Goal: Task Accomplishment & Management: Use online tool/utility

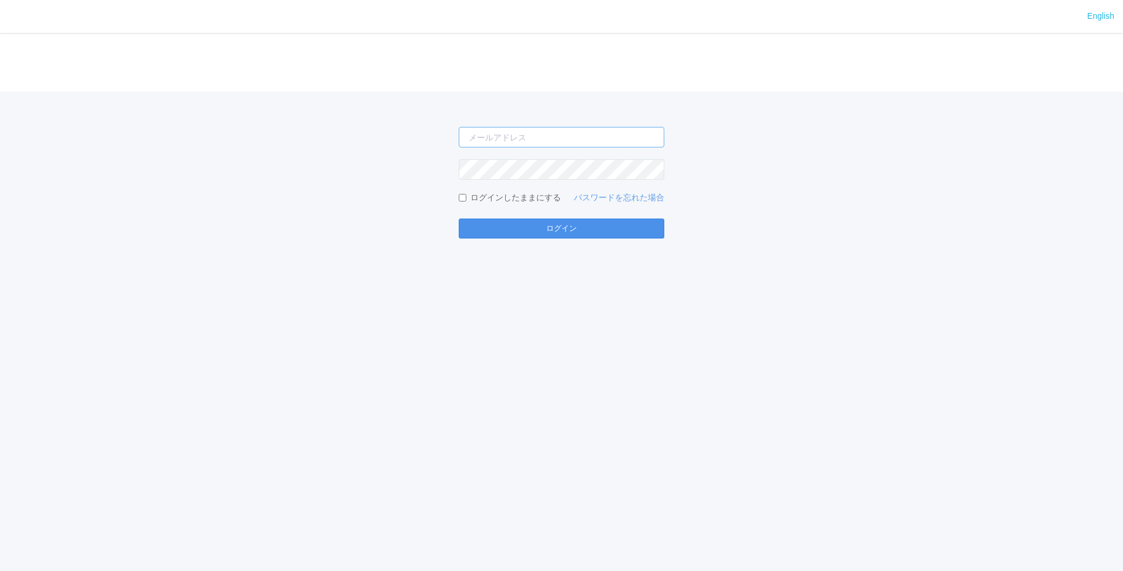
type input "[PERSON_NAME][EMAIL_ADDRESS][DOMAIN_NAME]"
click at [559, 226] on button "ログイン" at bounding box center [562, 229] width 206 height 20
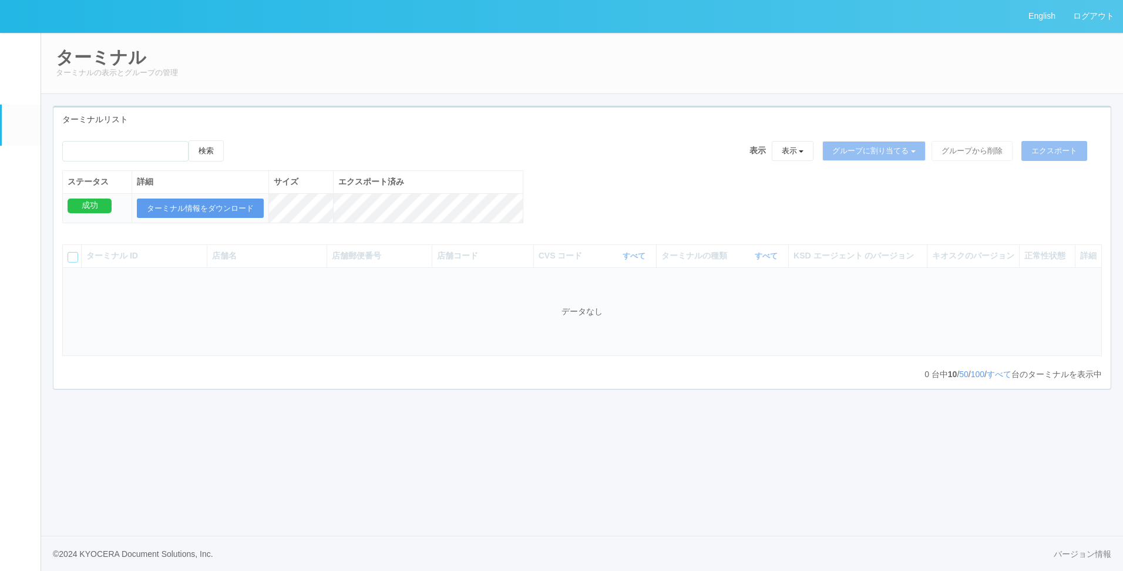
click at [21, 166] on em at bounding box center [21, 166] width 0 height 0
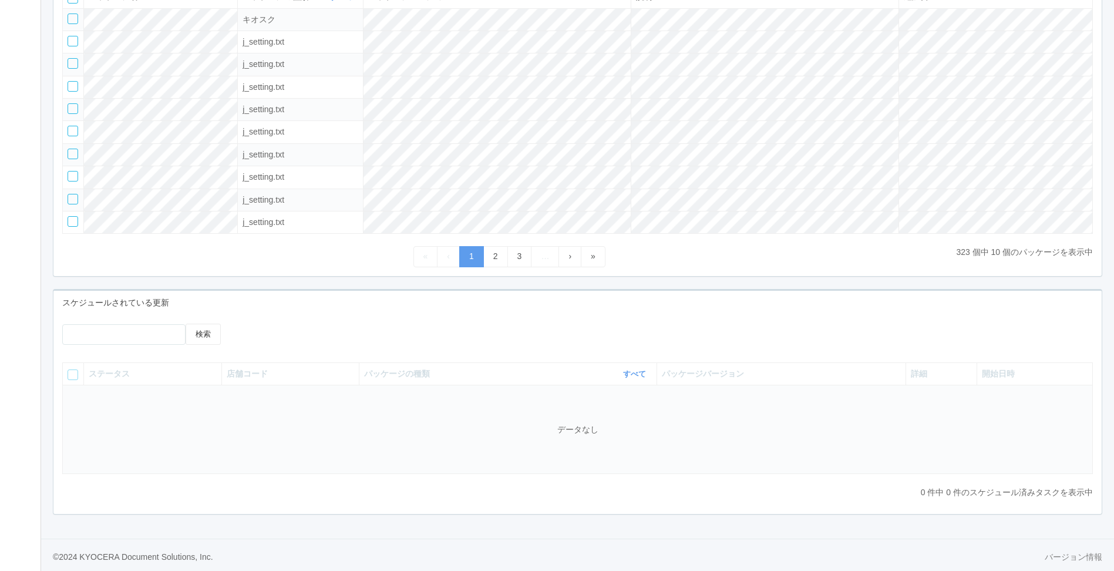
scroll to position [203, 0]
click at [409, 328] on div at bounding box center [365, 325] width 236 height 9
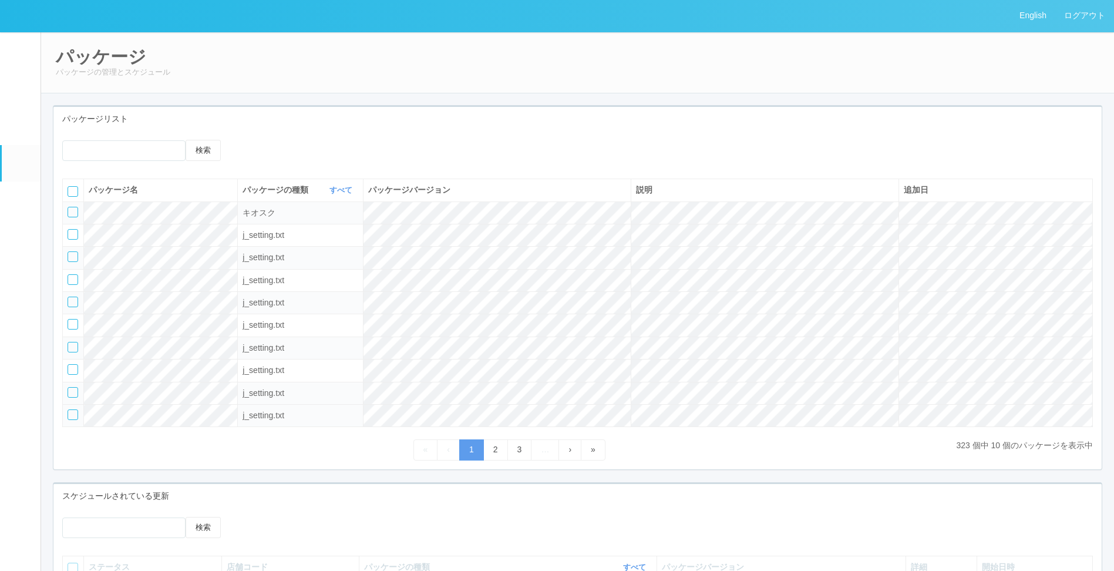
scroll to position [176, 0]
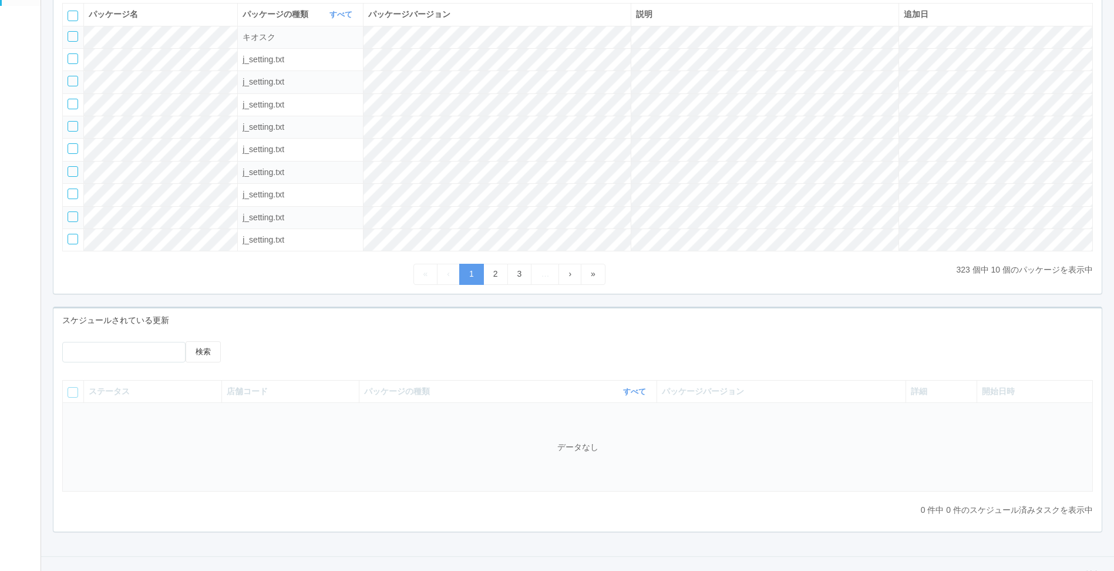
click at [394, 324] on div "スケジュールされている更新" at bounding box center [577, 320] width 1048 height 24
click at [362, 350] on div at bounding box center [365, 345] width 236 height 9
click at [404, 350] on div at bounding box center [365, 345] width 236 height 9
click at [353, 350] on div at bounding box center [365, 345] width 236 height 9
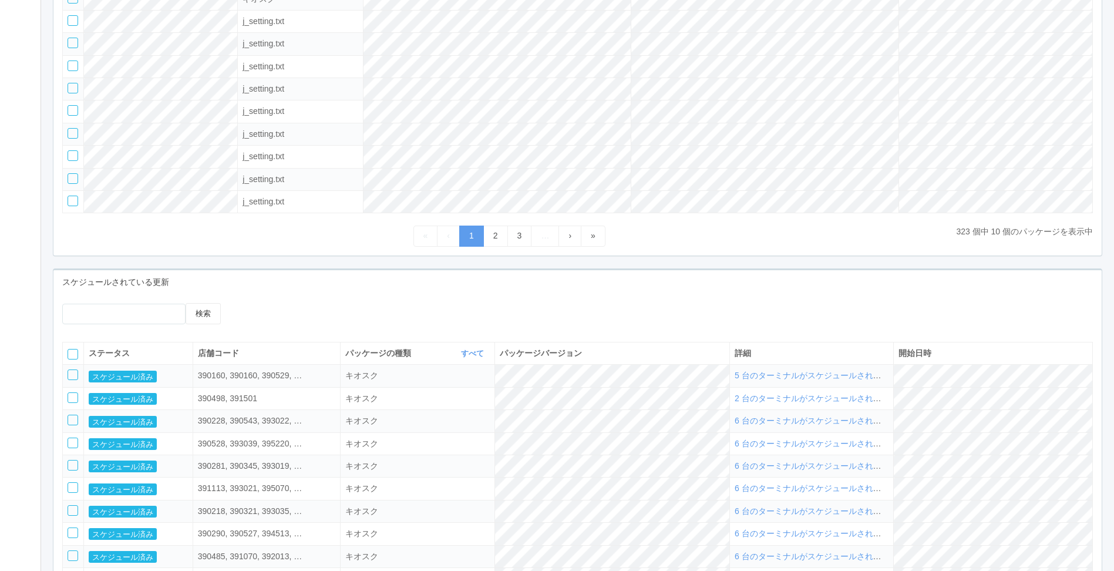
scroll to position [294, 0]
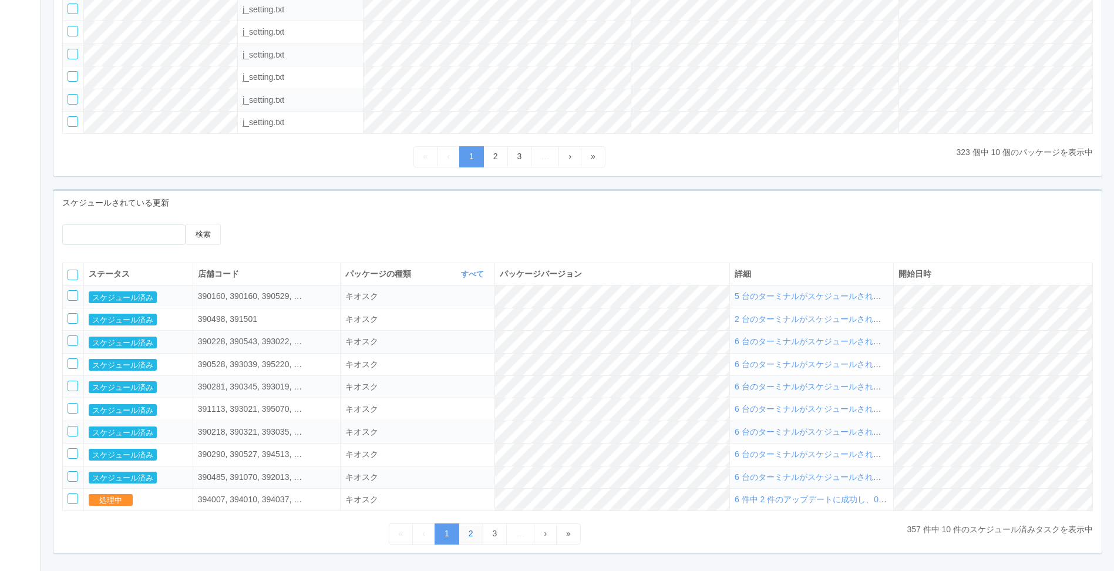
click at [468, 543] on link "2" at bounding box center [471, 533] width 25 height 21
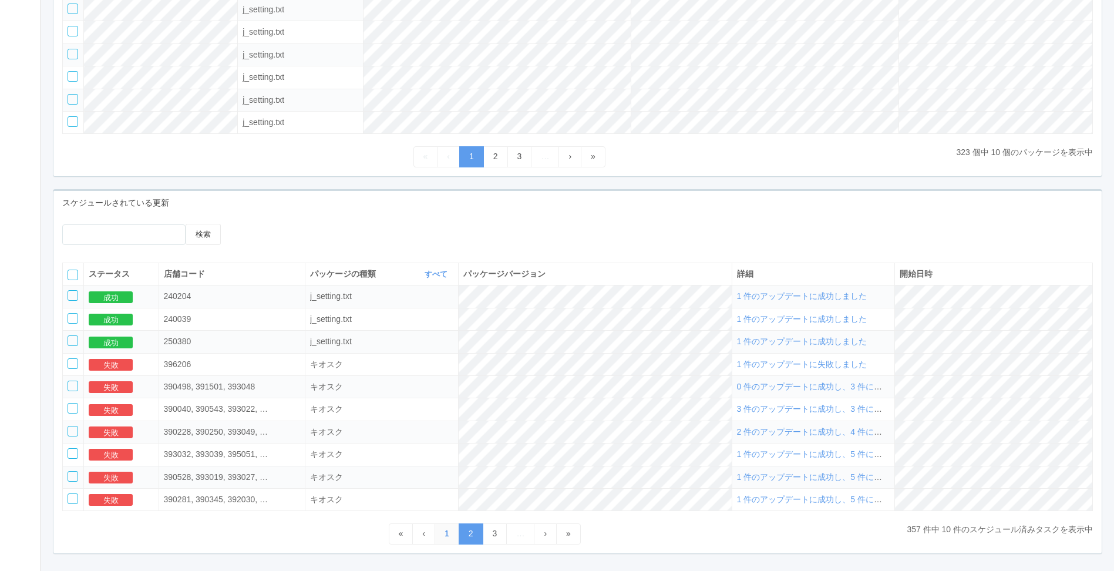
click at [448, 535] on link "1" at bounding box center [447, 533] width 25 height 21
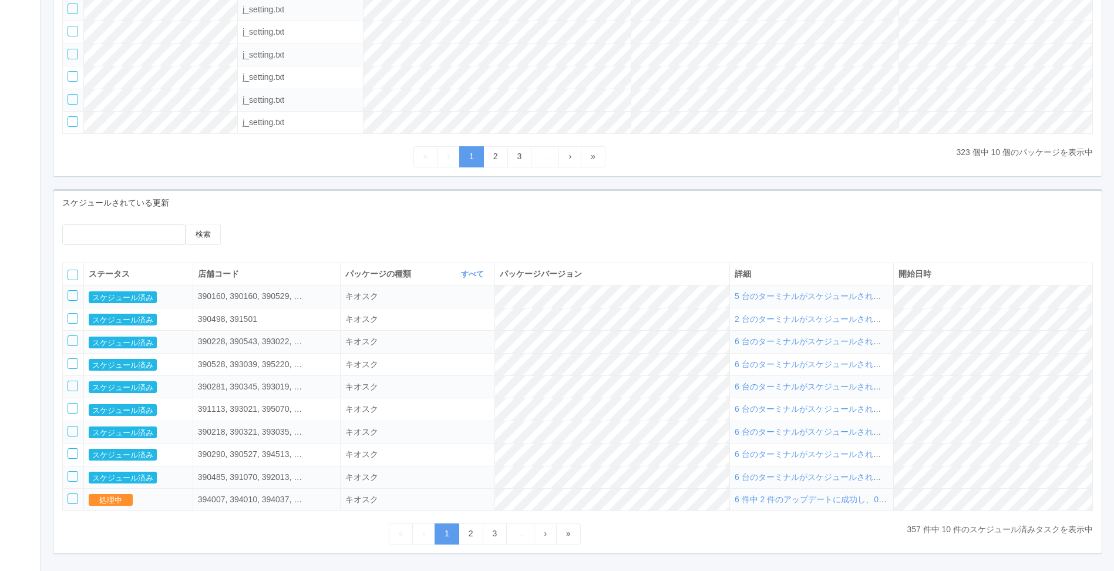
click at [893, 504] on span "6 件中 2 件のアップデートに成功し、0 件に失敗しました" at bounding box center [841, 499] width 212 height 9
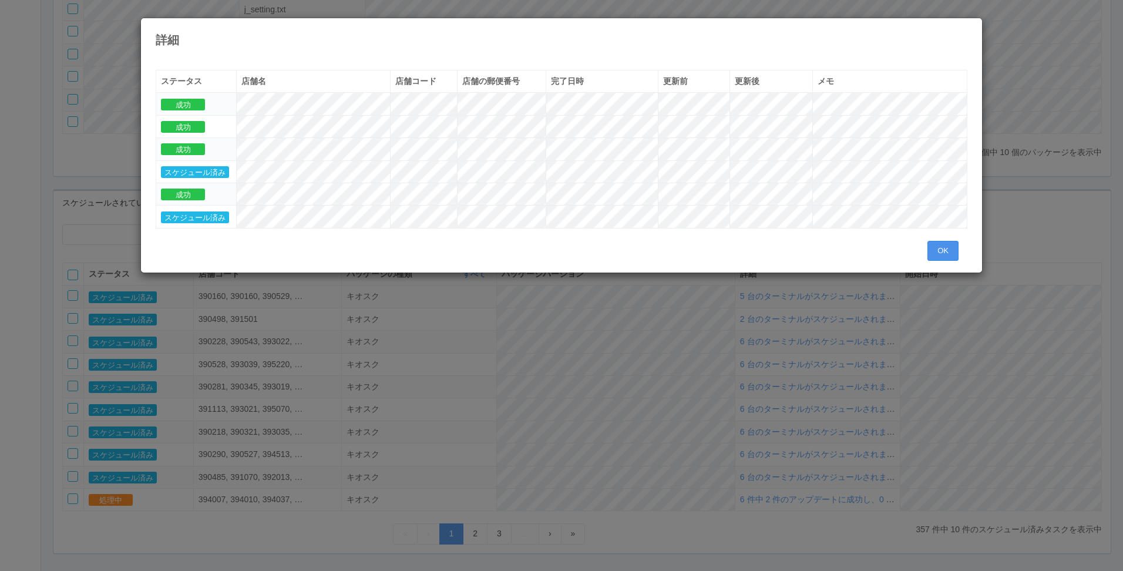
click at [939, 248] on button "OK" at bounding box center [942, 251] width 31 height 20
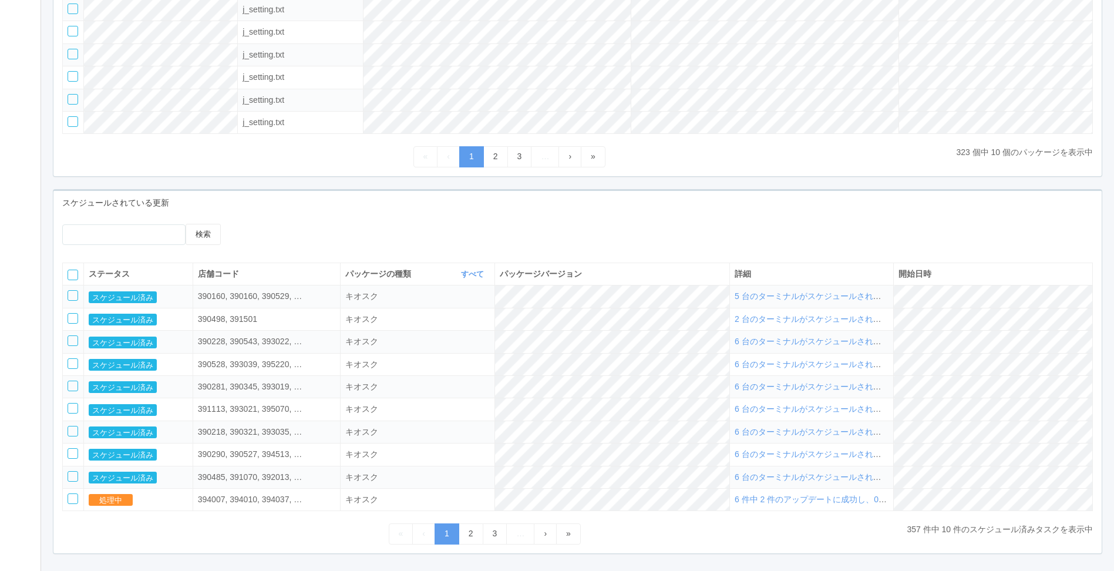
click at [849, 482] on span "6 台のターミナルがスケジュールされました" at bounding box center [816, 476] width 163 height 9
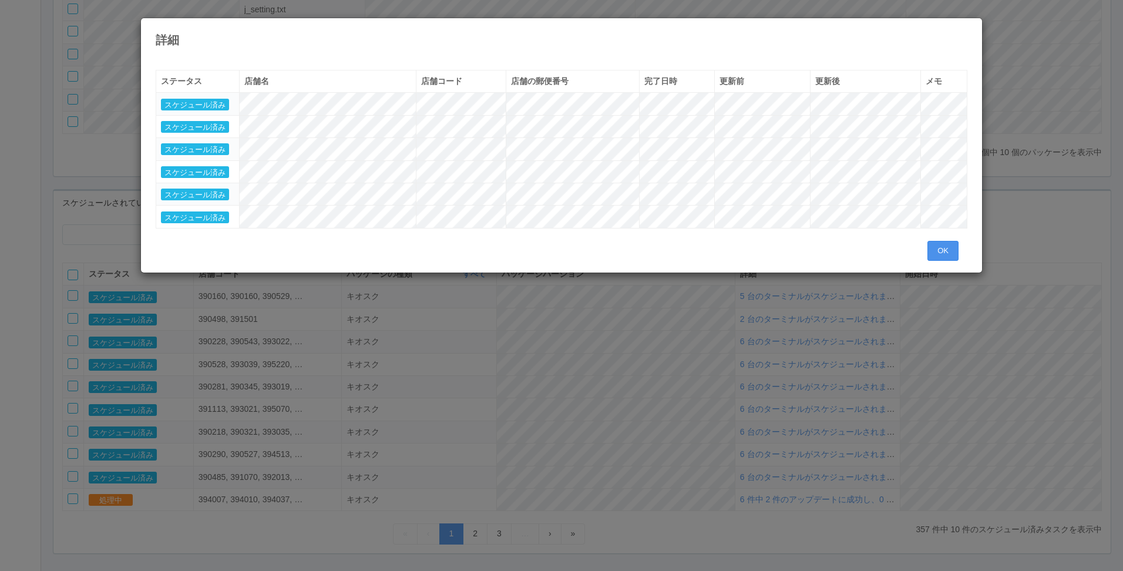
click at [939, 250] on button "OK" at bounding box center [942, 251] width 31 height 20
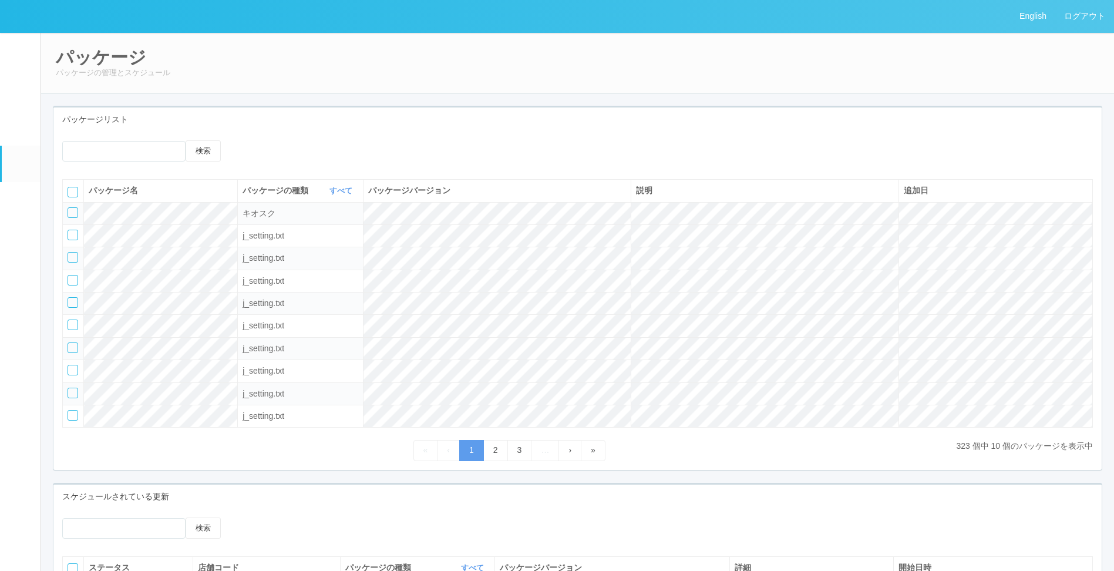
drag, startPoint x: 548, startPoint y: 124, endPoint x: 250, endPoint y: 65, distance: 304.2
click at [536, 124] on div "パッケージリスト" at bounding box center [577, 119] width 1048 height 24
click at [1088, 15] on link "ログアウト" at bounding box center [1085, 16] width 59 height 32
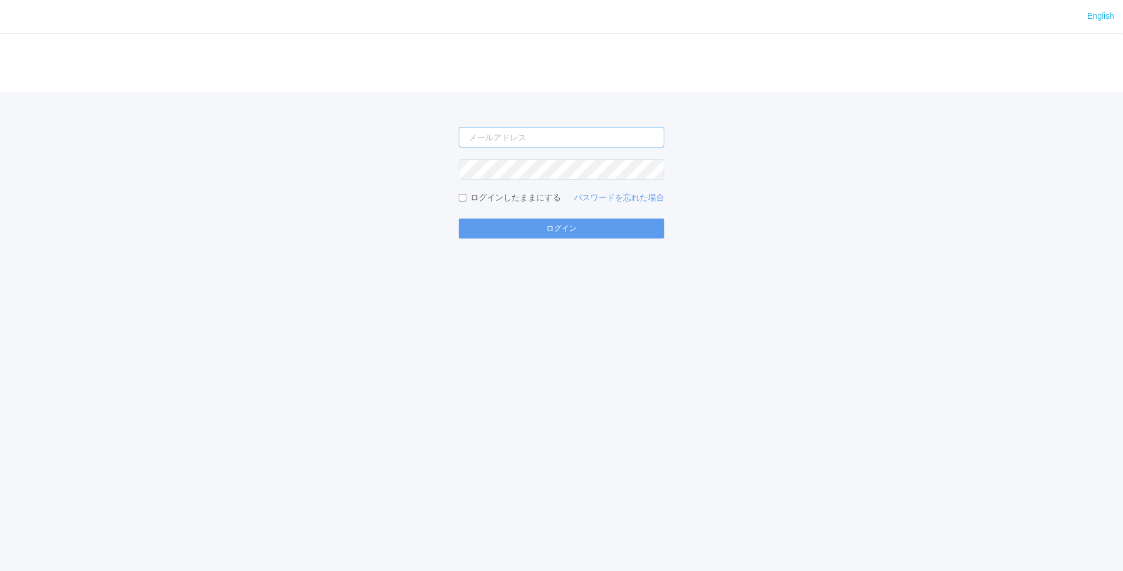
type input "shuhei.otsuki@dj.kyocera.com"
click at [495, 229] on button "ログイン" at bounding box center [562, 229] width 206 height 20
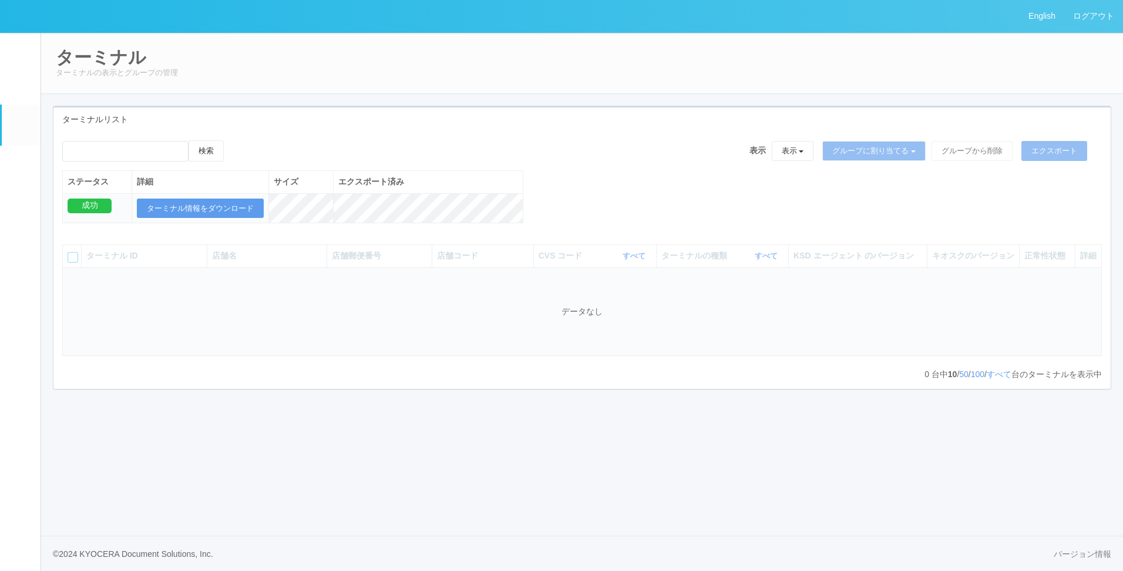
click at [533, 200] on div "検索 表示 表示 すべてのターミナル 未割り当てのターミナル グループを追加 グループ名を編集 アーカイブ済みのターミナル グループに割り当てる グループを追…" at bounding box center [581, 187] width 1057 height 95
click at [30, 172] on link "パッケージ" at bounding box center [21, 164] width 39 height 36
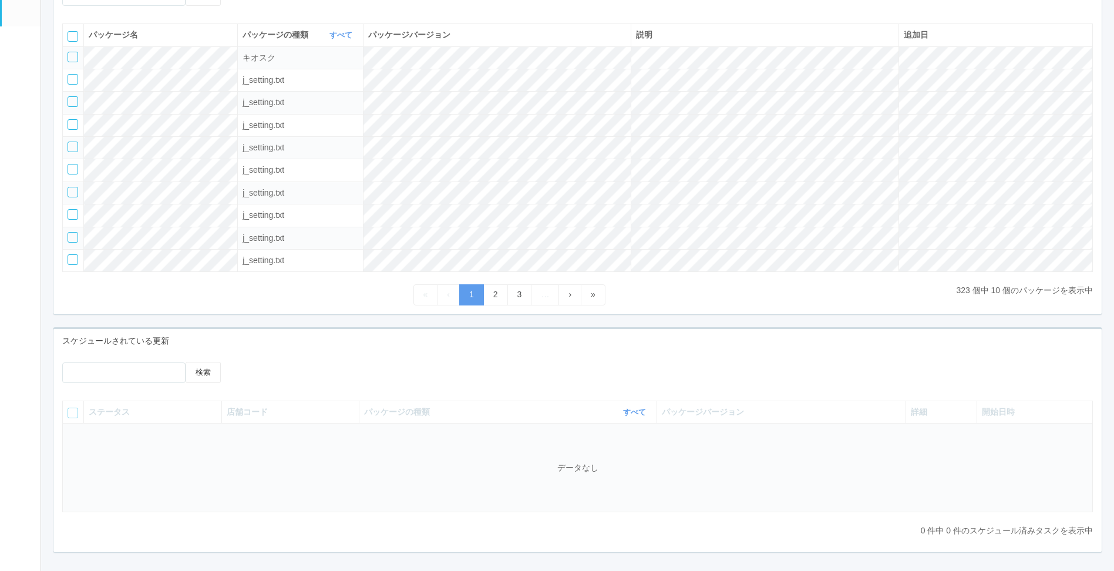
scroll to position [176, 0]
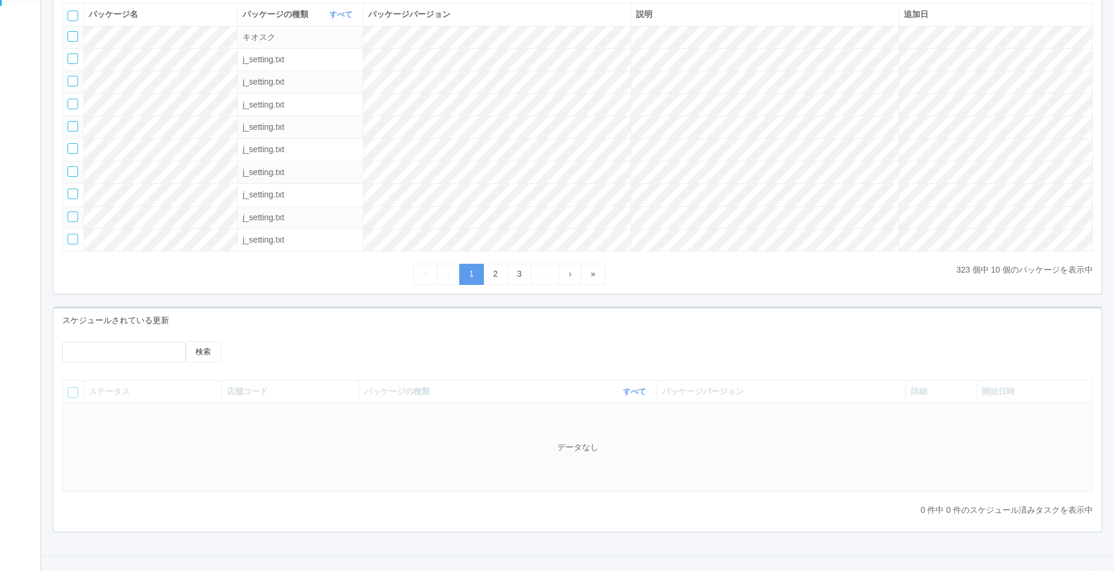
click at [350, 344] on div at bounding box center [365, 345] width 236 height 9
click at [472, 303] on div "パッケージリスト 検索 パッケージ名 パッケージの種類 すべて 表示 すべて キオスク KSD エージェント j_setting.txt パッケージバージョン…" at bounding box center [577, 118] width 1067 height 377
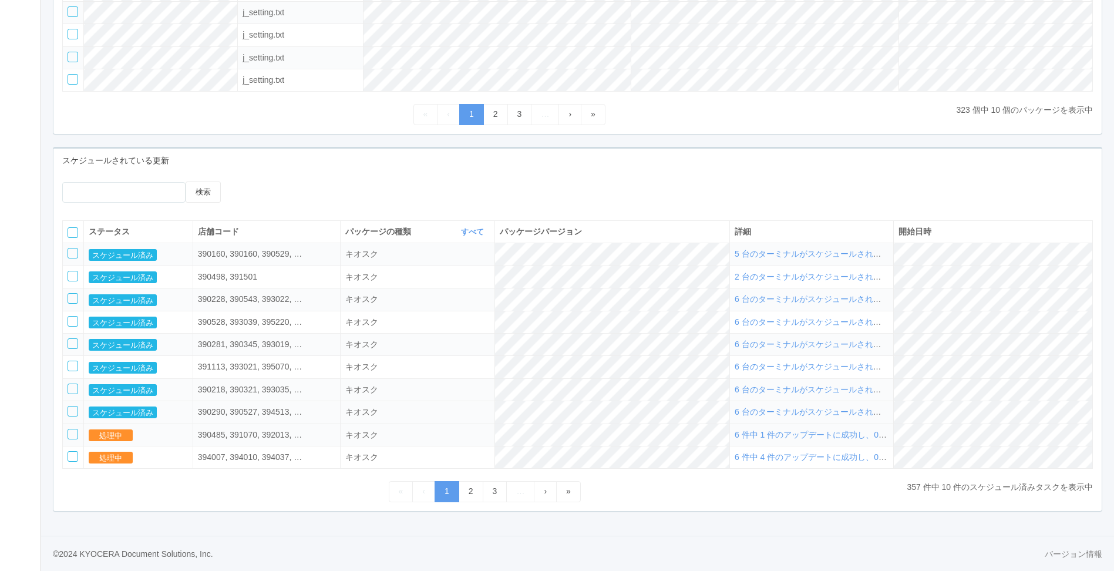
scroll to position [342, 0]
click at [709, 478] on div "ステータス 店舗コード パッケージの種類 すべて 表示 すべて キオスク KSD エージェント j_setting.txt パッケージバージョン 詳細 開始日…" at bounding box center [577, 350] width 1031 height 261
click at [469, 489] on link "2" at bounding box center [471, 491] width 25 height 21
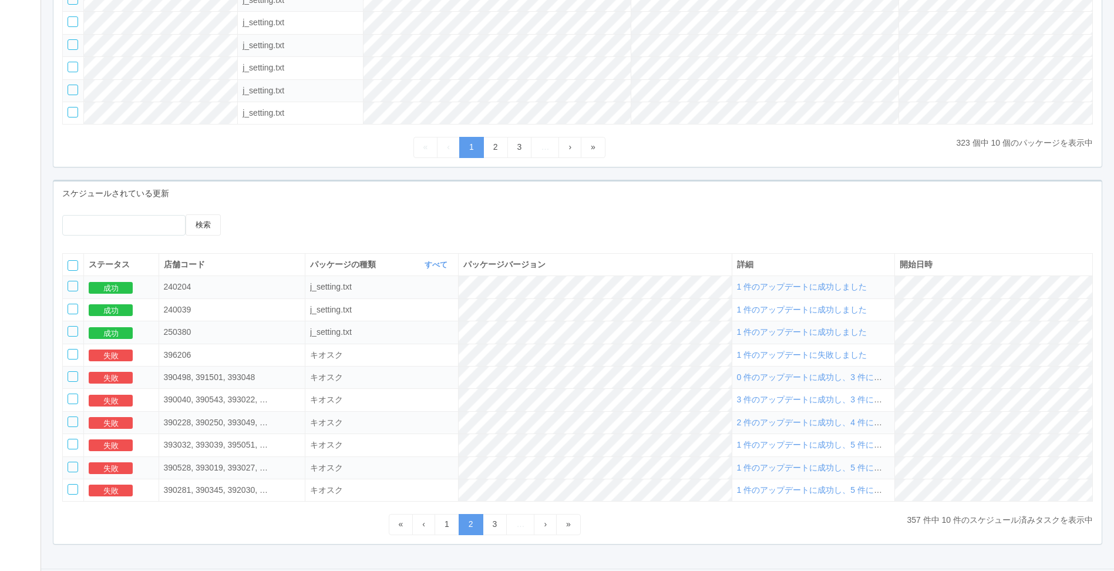
scroll to position [284, 0]
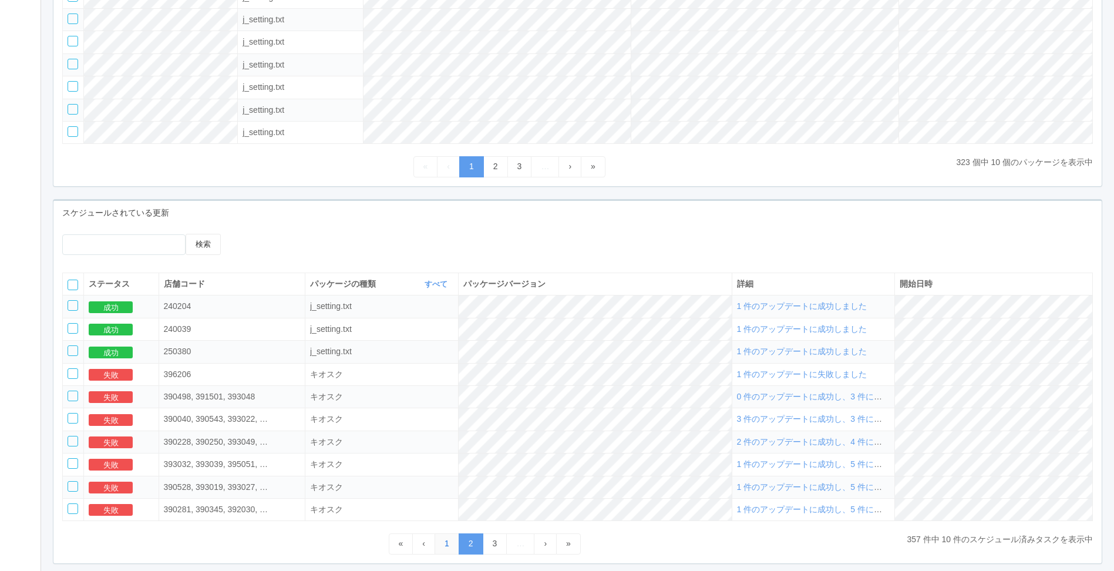
click at [446, 554] on link "1" at bounding box center [447, 543] width 25 height 21
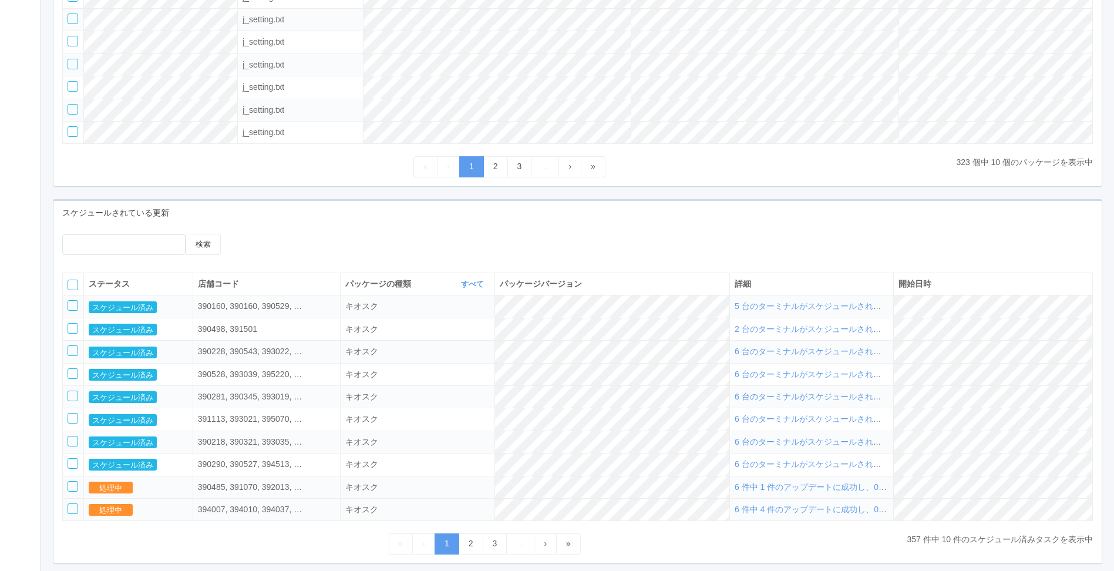
click at [811, 514] on span "6 件中 4 件のアップデートに成功し、0 件に失敗しました" at bounding box center [841, 509] width 212 height 9
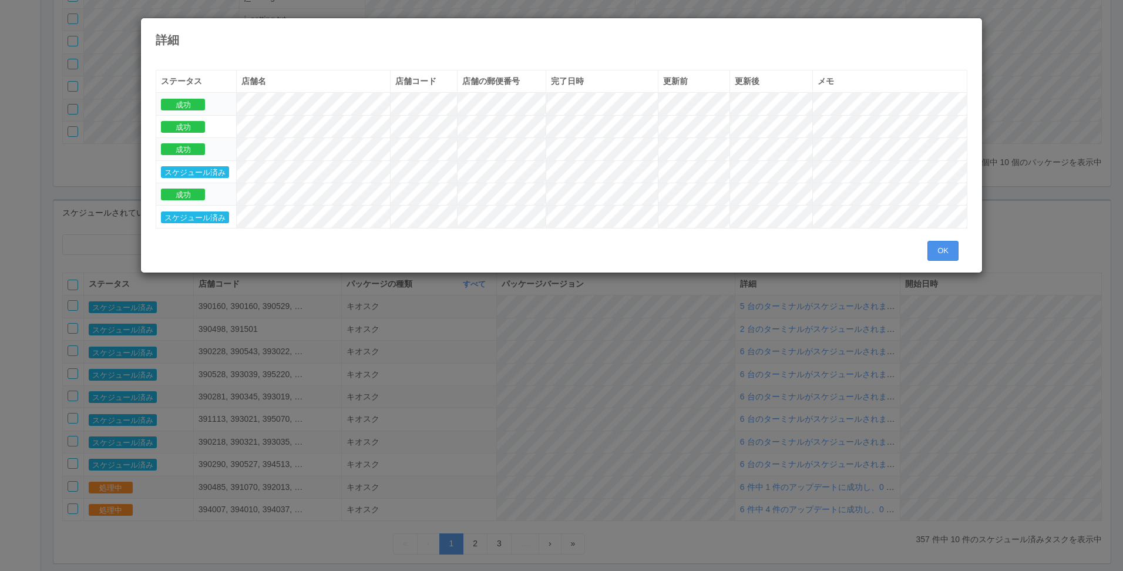
click at [946, 245] on button "OK" at bounding box center [942, 251] width 31 height 20
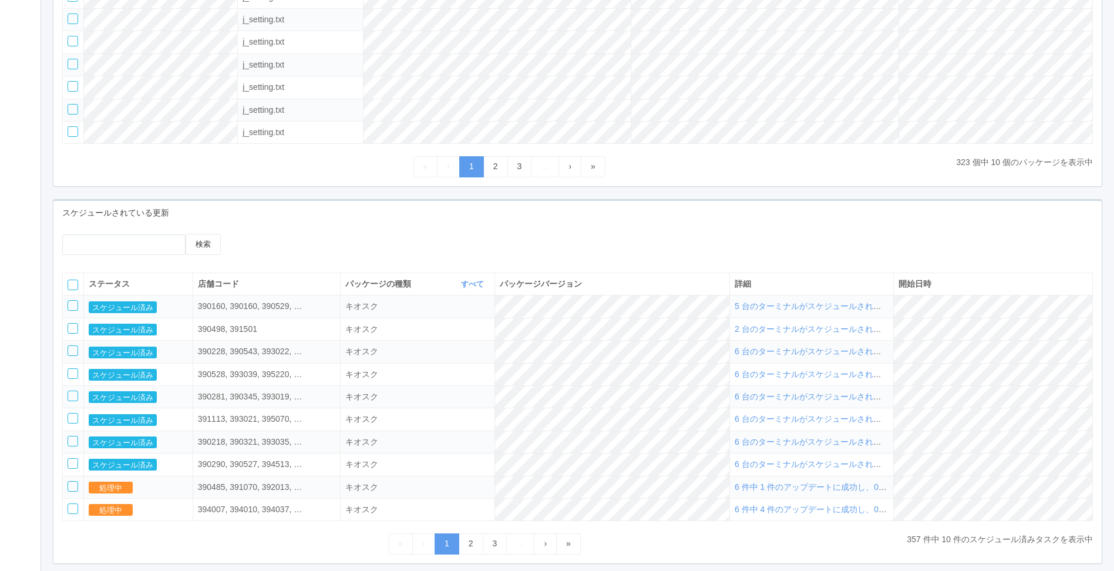
click at [549, 257] on div "検索" at bounding box center [577, 249] width 1048 height 30
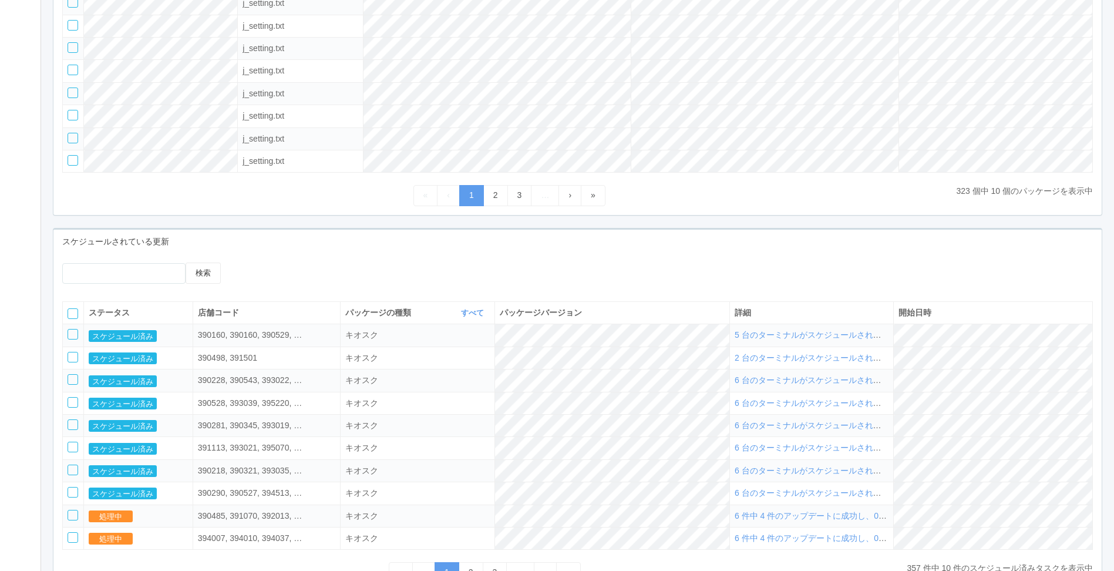
scroll to position [342, 0]
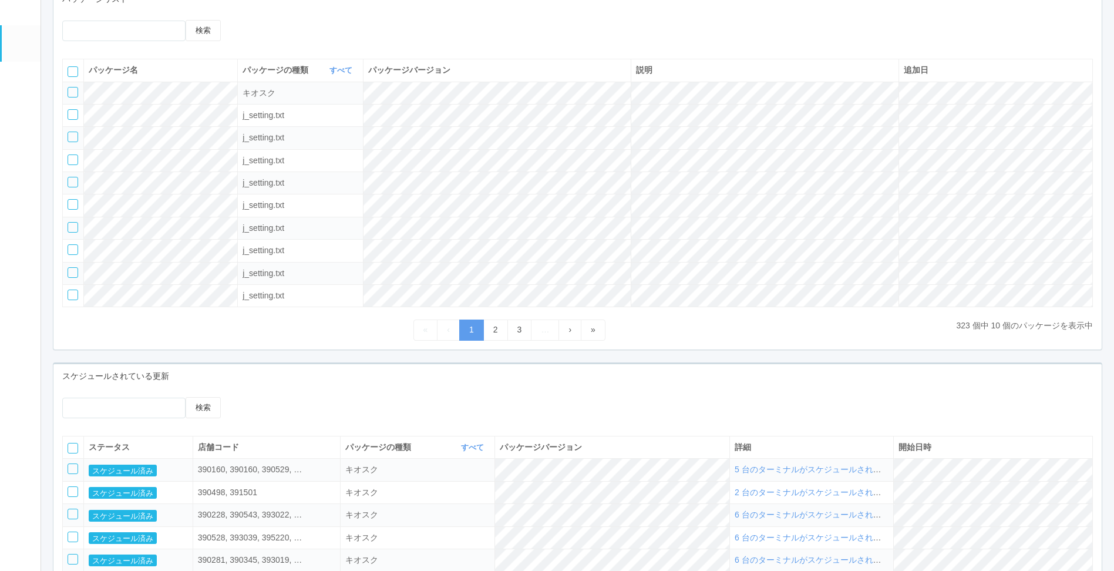
scroll to position [182, 0]
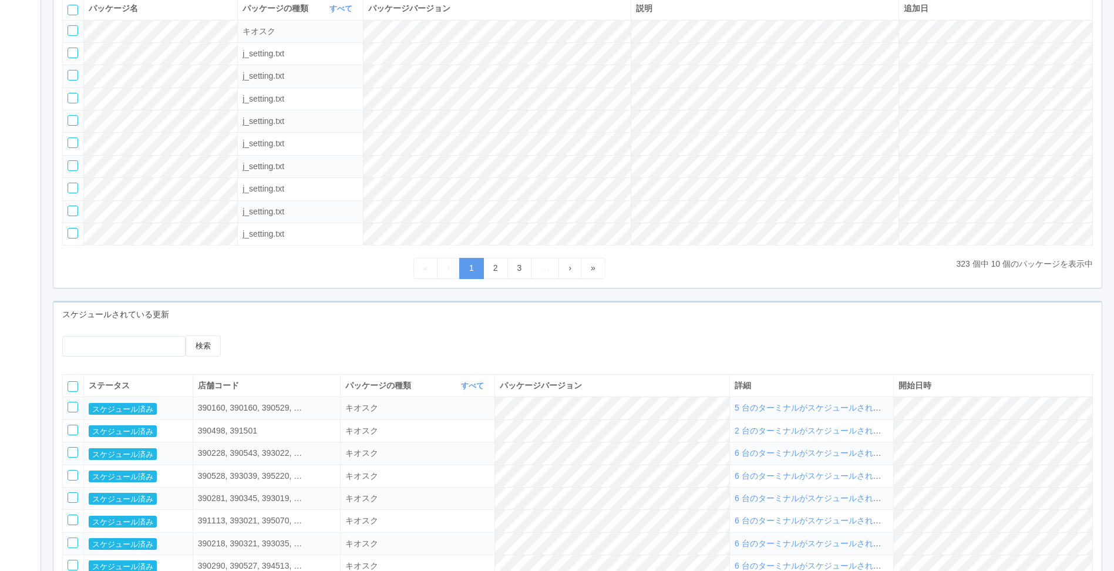
click at [460, 344] on div at bounding box center [365, 339] width 236 height 9
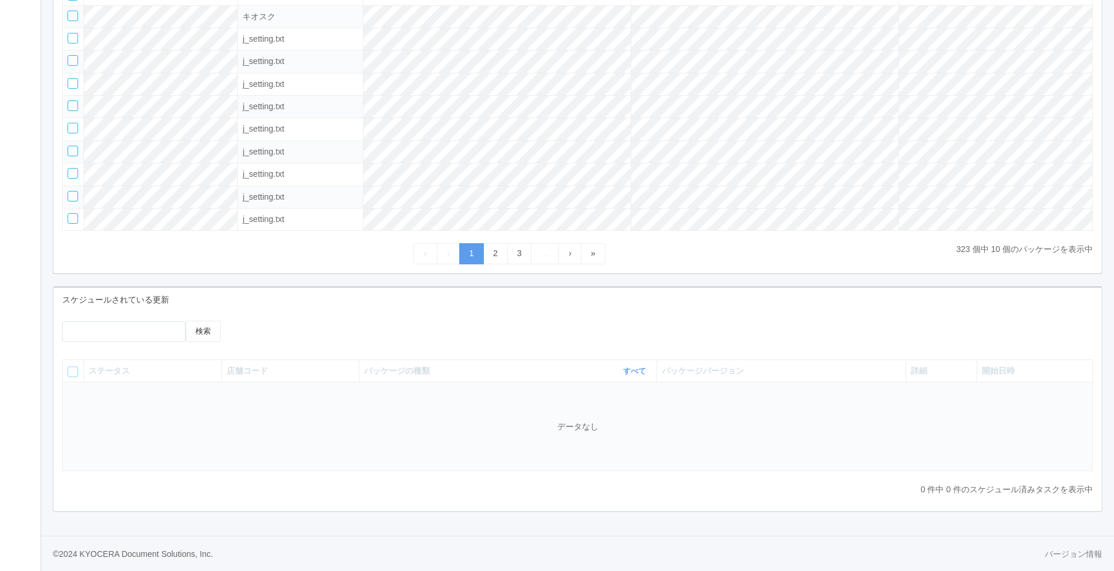
scroll to position [203, 0]
click at [459, 312] on div "検索 ステータス 店舗コード パッケージの種類 すべて 表示 すべて キオスク KSD エージェント j_setting.txt パッケージバージョン 詳細 …" at bounding box center [577, 411] width 1048 height 199
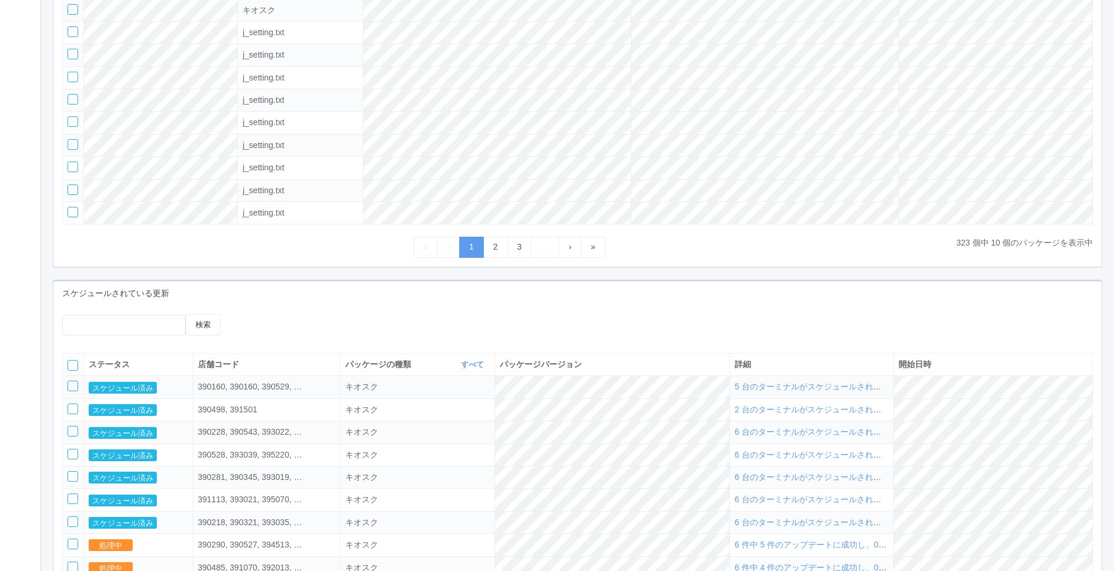
click at [421, 323] on div at bounding box center [365, 318] width 236 height 9
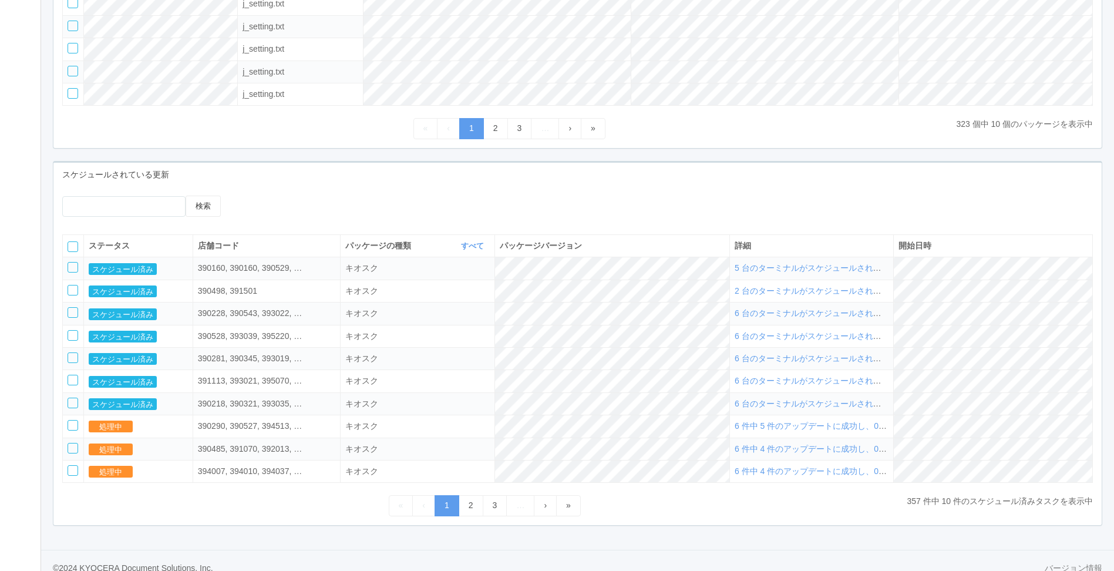
scroll to position [342, 0]
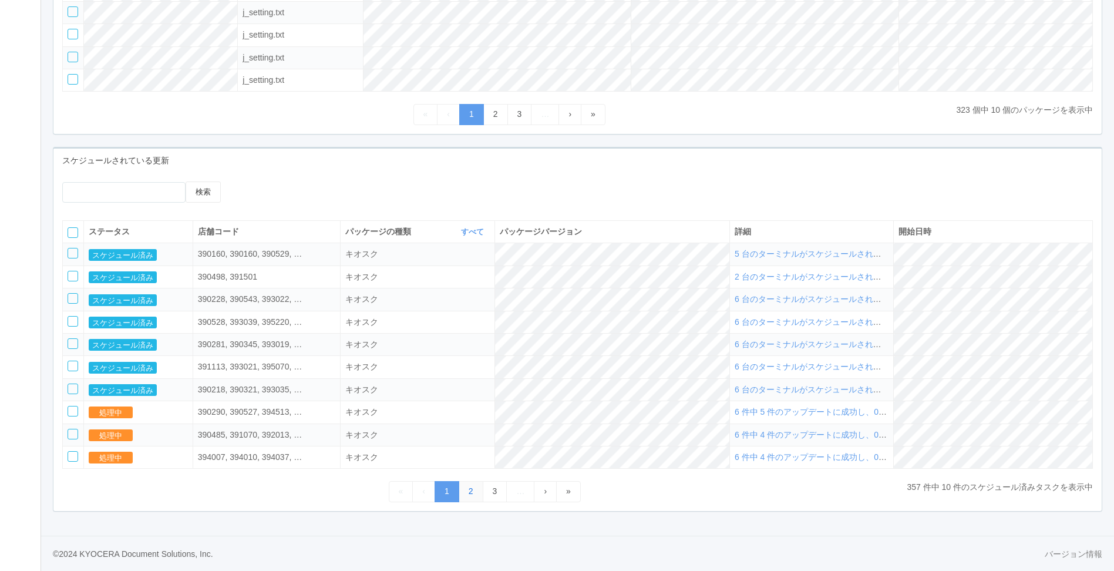
click at [470, 490] on link "2" at bounding box center [471, 491] width 25 height 21
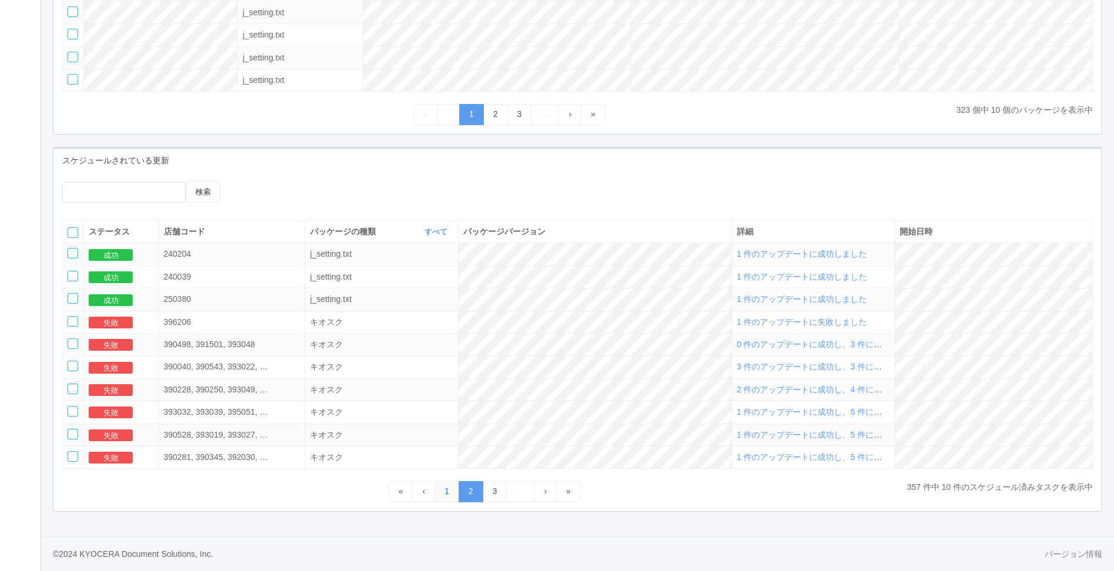
click at [444, 496] on link "1" at bounding box center [447, 491] width 25 height 21
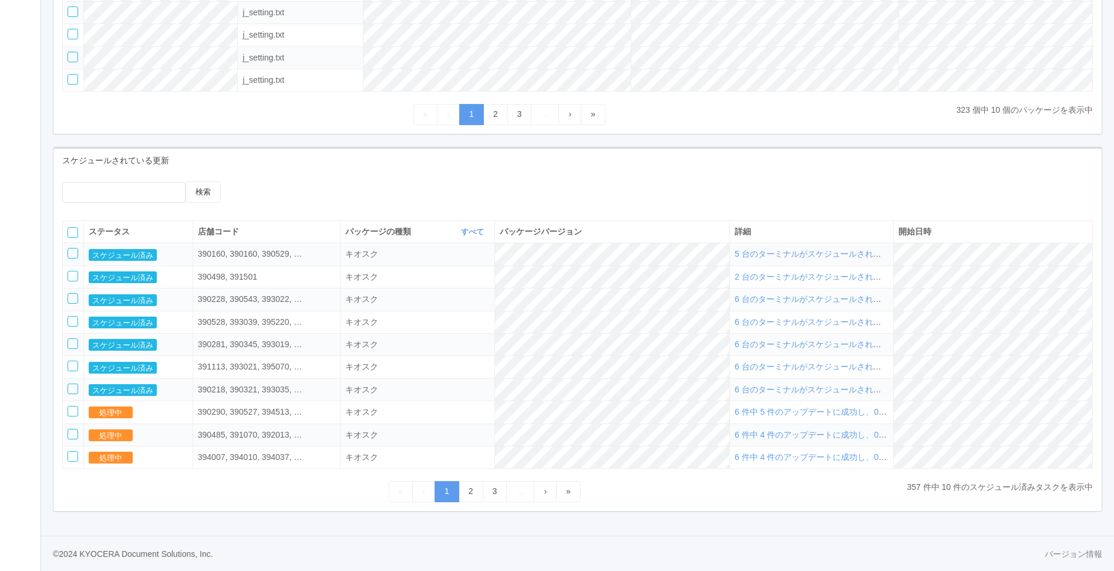
click at [241, 499] on div "« ‹ 1 2 3 … › »" at bounding box center [484, 491] width 845 height 21
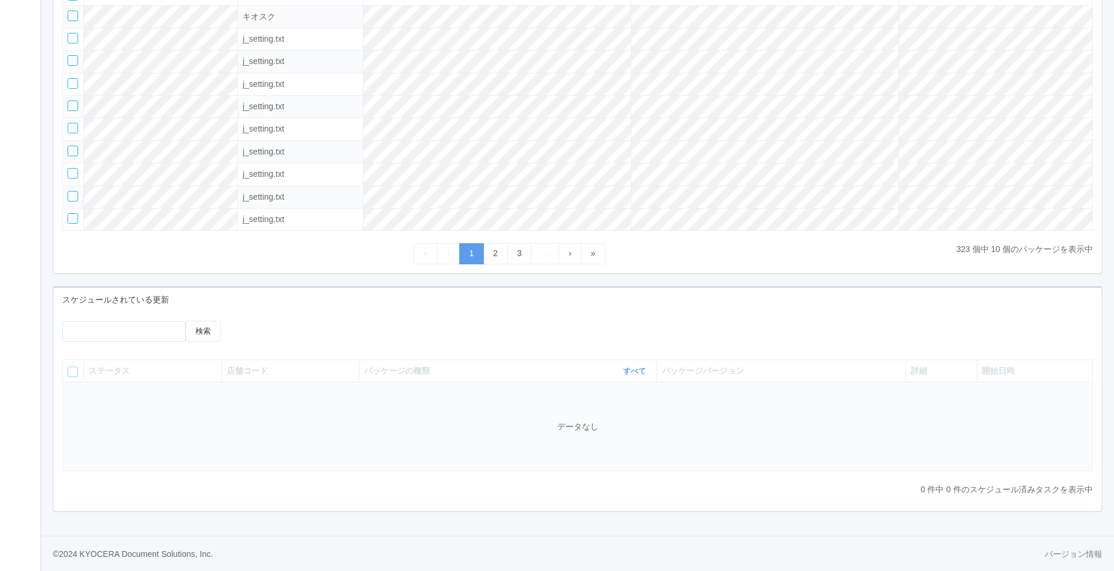
scroll to position [203, 0]
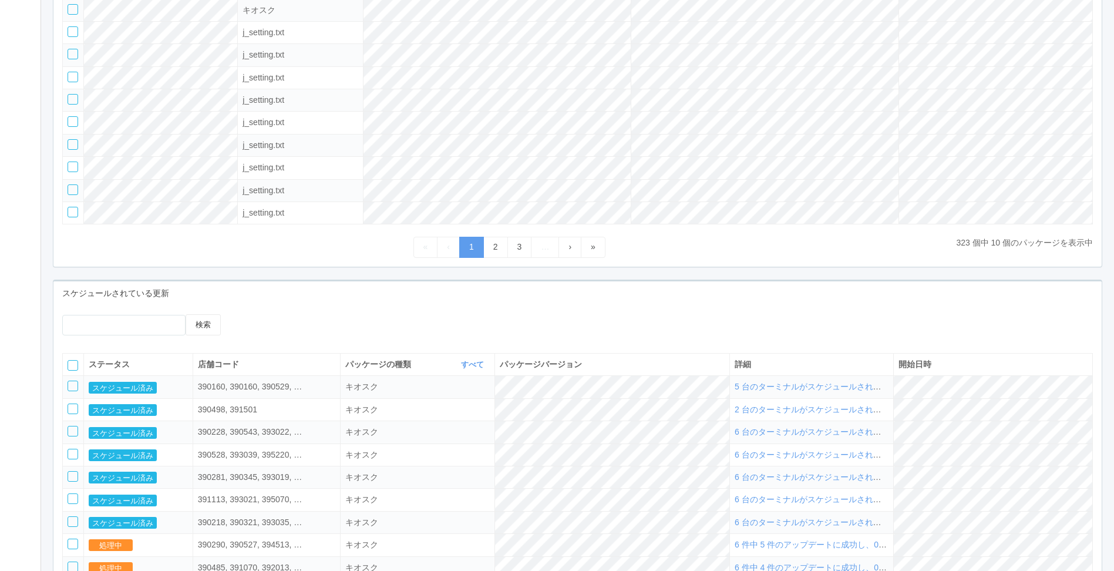
click at [510, 322] on div "検索" at bounding box center [577, 329] width 1048 height 30
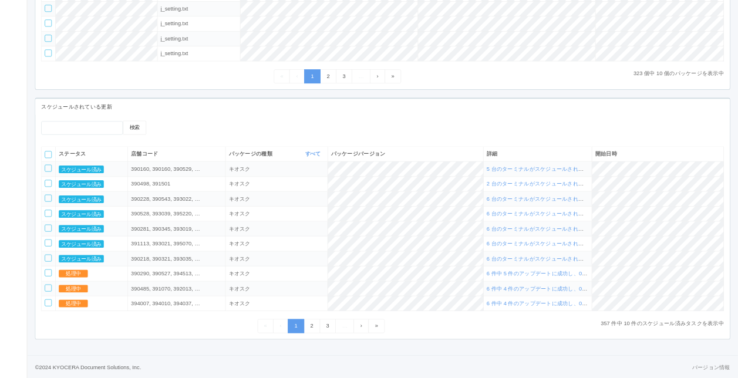
scroll to position [335, 0]
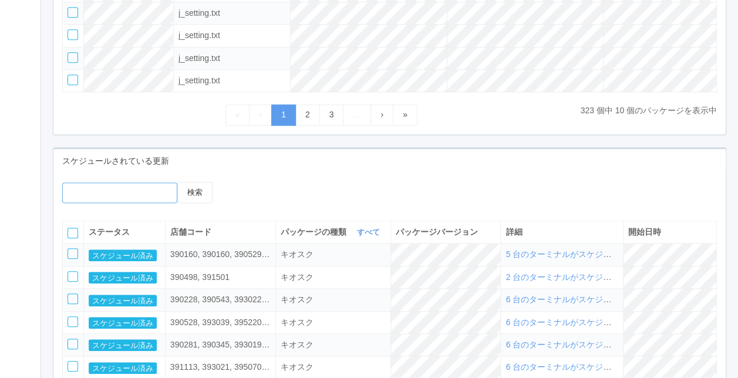
click at [159, 195] on input "text" at bounding box center [119, 193] width 115 height 21
click at [356, 186] on div at bounding box center [310, 186] width 142 height 9
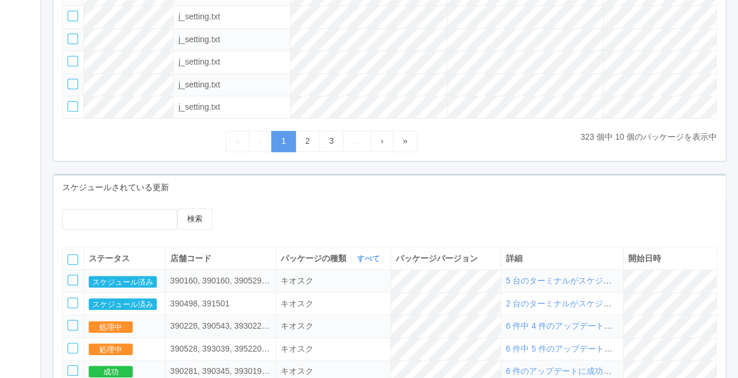
scroll to position [373, 0]
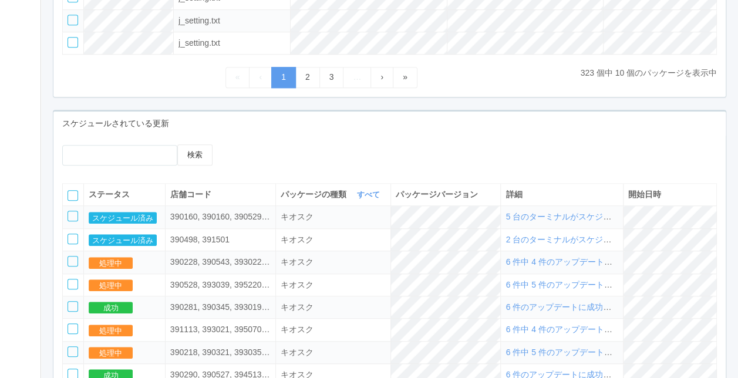
click at [382, 144] on div at bounding box center [305, 153] width 168 height 18
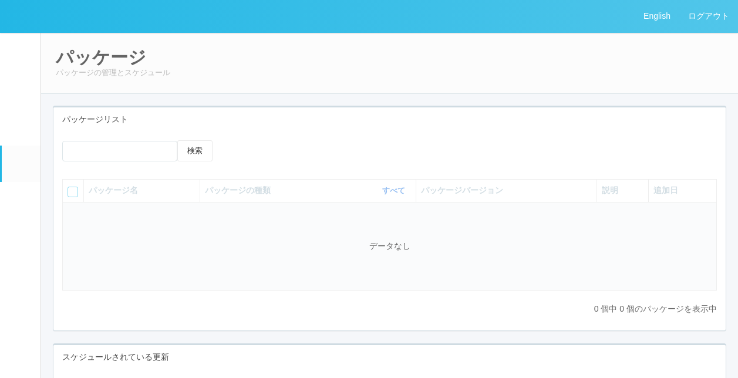
scroll to position [256, 0]
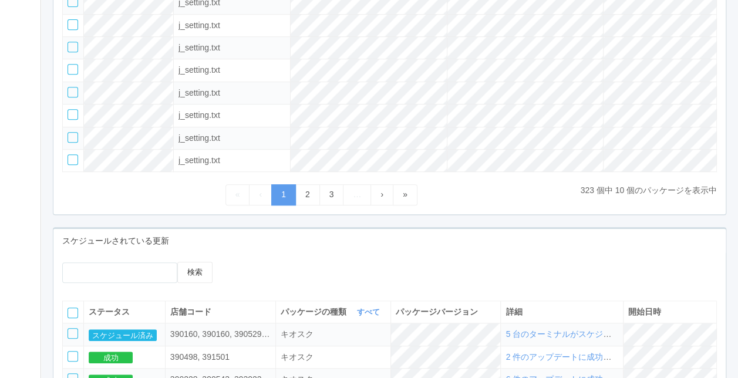
click at [177, 202] on div "検索 パッケージ名 パッケージの種類 すべて 表示 すべて キオスク KSD エージェント j_setting.txt パッケージバージョン 説明 追加日 キ…" at bounding box center [389, 45] width 673 height 338
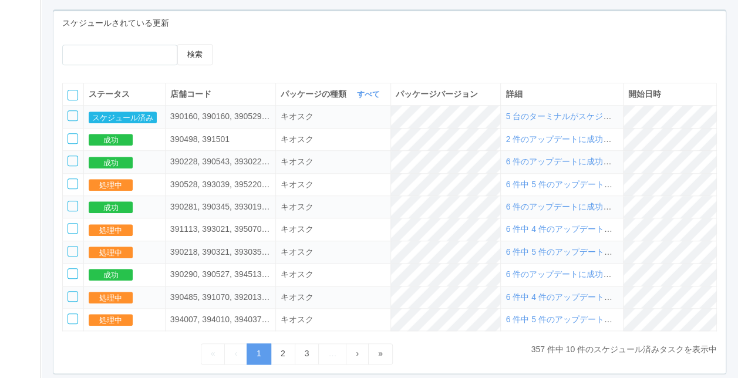
scroll to position [490, 0]
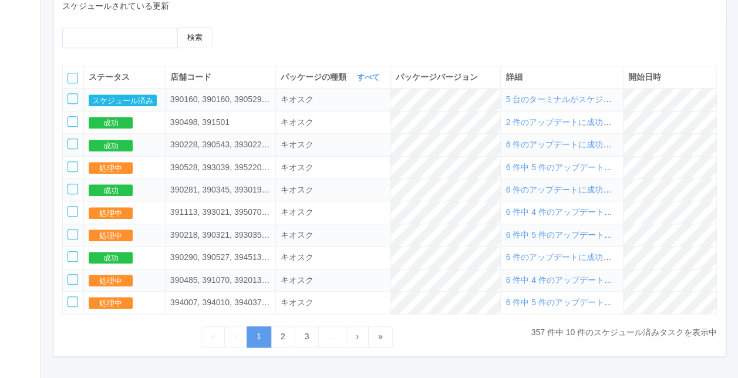
click at [385, 35] on div at bounding box center [305, 36] width 168 height 18
drag, startPoint x: 377, startPoint y: 38, endPoint x: 378, endPoint y: 45, distance: 6.6
click at [377, 36] on div at bounding box center [310, 31] width 142 height 9
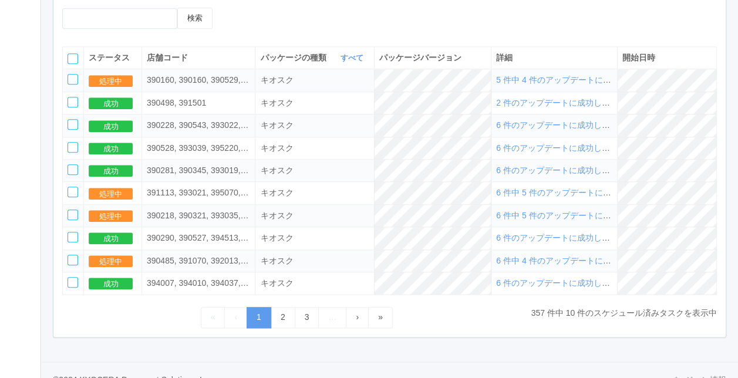
scroll to position [528, 0]
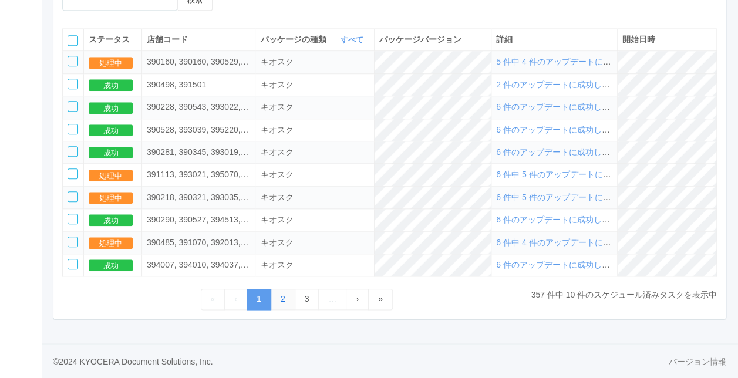
click at [285, 304] on link "2" at bounding box center [283, 299] width 25 height 21
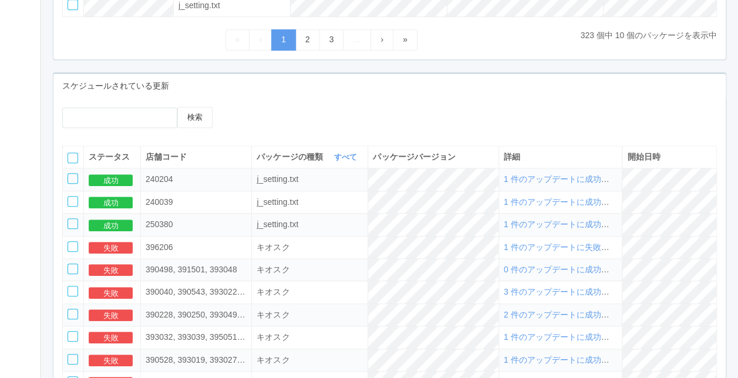
scroll to position [469, 0]
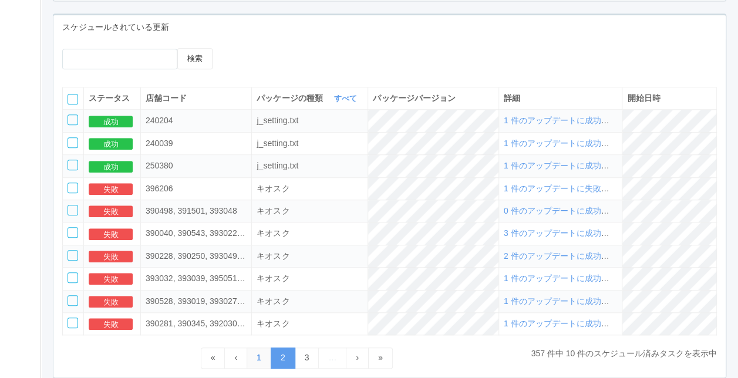
click at [257, 354] on link "1" at bounding box center [259, 358] width 25 height 21
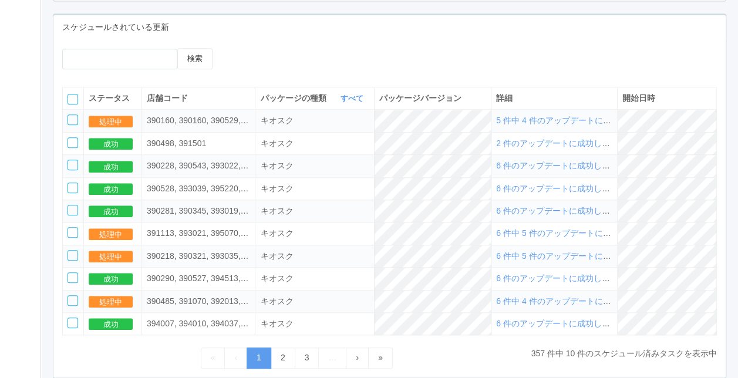
click at [547, 251] on span "6 件中 5 件のアップデートに成功し、0 件に失敗しました" at bounding box center [602, 255] width 212 height 9
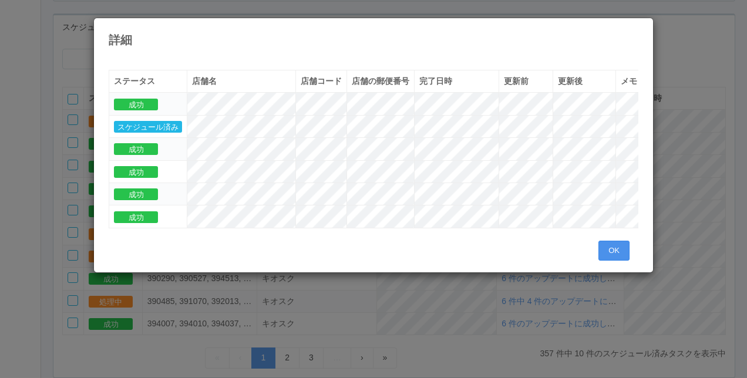
click at [605, 260] on button "OK" at bounding box center [614, 251] width 31 height 20
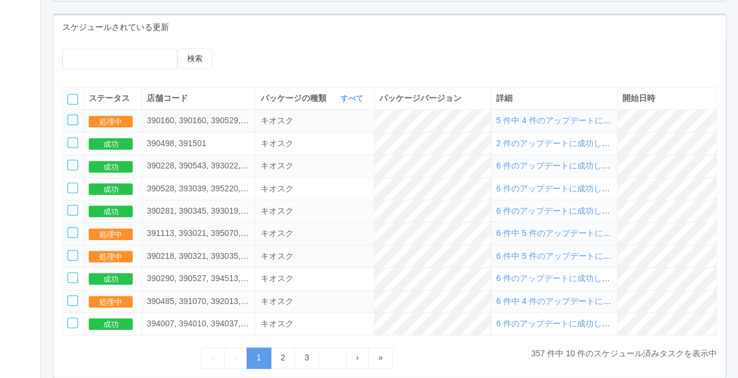
click at [569, 238] on span "6 件中 5 件のアップデートに成功し、0 件に失敗しました" at bounding box center [602, 232] width 212 height 9
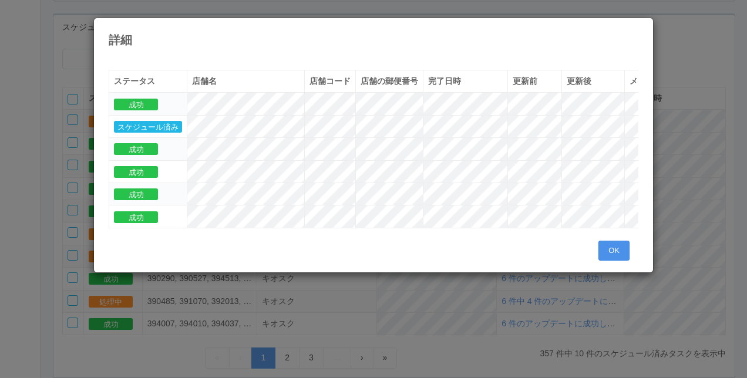
click at [619, 253] on button "OK" at bounding box center [614, 251] width 31 height 20
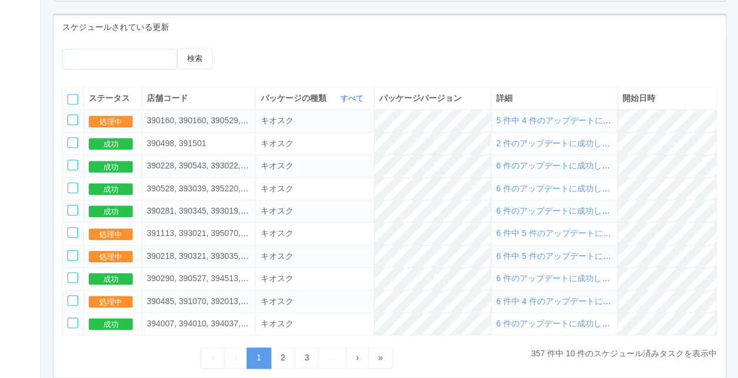
drag, startPoint x: 512, startPoint y: 22, endPoint x: 503, endPoint y: 27, distance: 10.5
click at [512, 22] on div "スケジュールされている更新" at bounding box center [389, 27] width 673 height 24
click at [386, 51] on div at bounding box center [305, 57] width 168 height 18
click at [394, 59] on div "検索" at bounding box center [389, 63] width 673 height 30
click at [396, 59] on div "検索" at bounding box center [389, 63] width 673 height 30
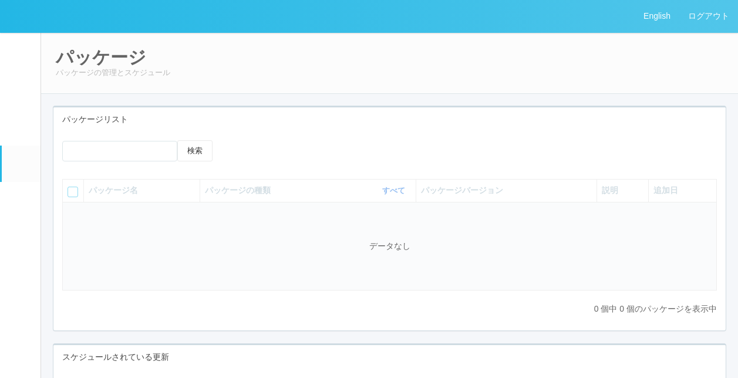
scroll to position [256, 0]
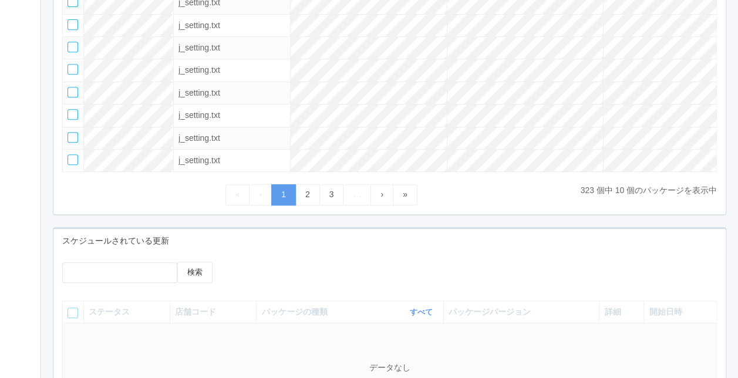
click at [373, 238] on div "スケジュールされている更新" at bounding box center [389, 241] width 673 height 24
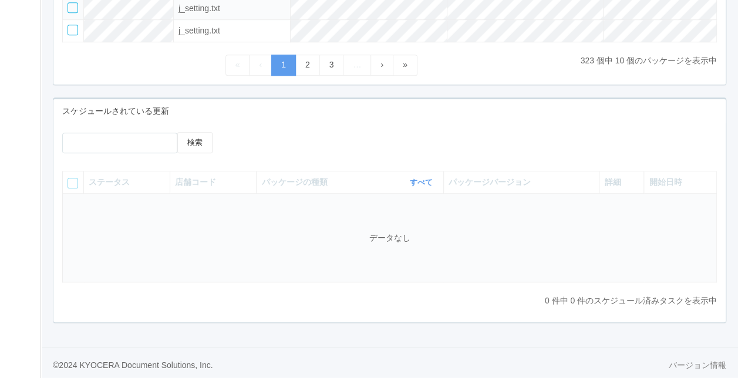
scroll to position [392, 0]
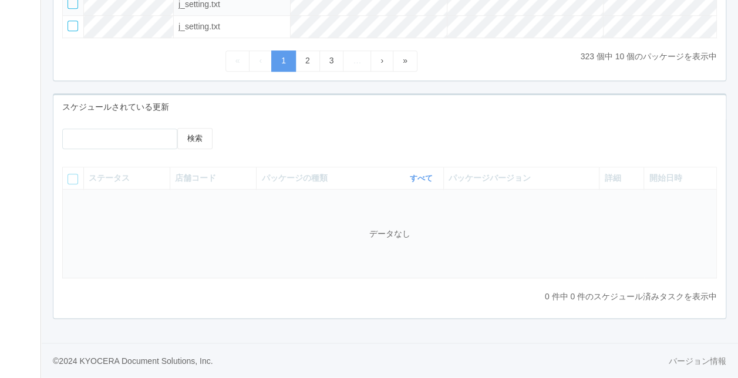
click at [343, 100] on div "スケジュールされている更新" at bounding box center [389, 107] width 673 height 24
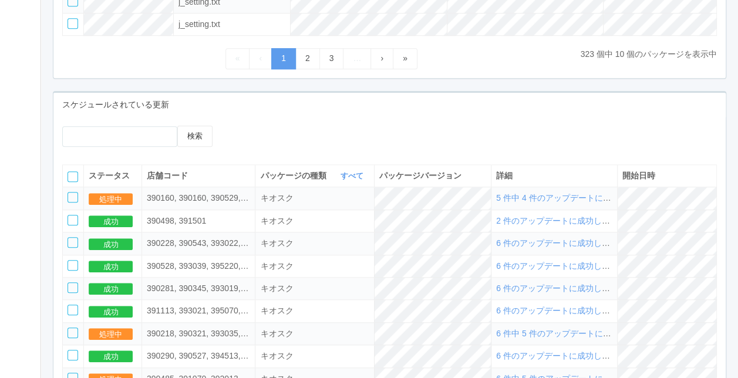
click at [430, 136] on div "検索" at bounding box center [389, 141] width 673 height 30
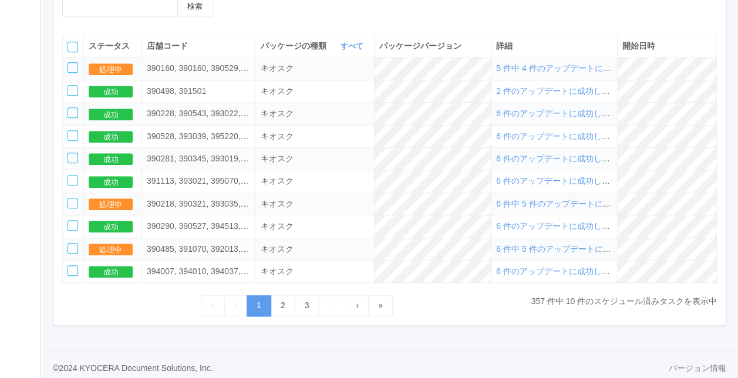
scroll to position [528, 0]
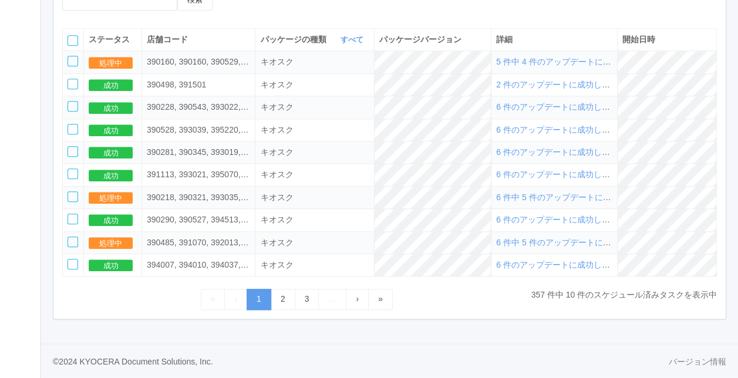
click at [115, 308] on div "« ‹ 1 2 3 … › »" at bounding box center [296, 299] width 469 height 21
click at [168, 273] on td "394007, 394010, 394037, 394068, 394078, 394081" at bounding box center [199, 265] width 114 height 22
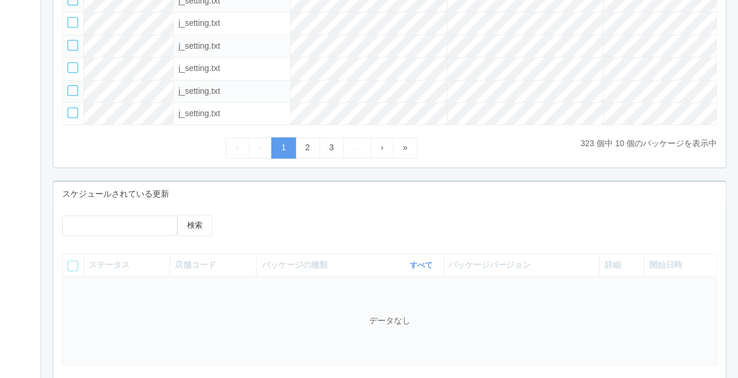
scroll to position [373, 0]
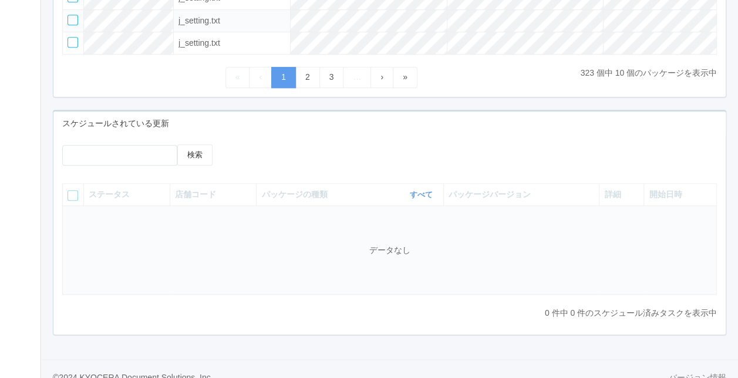
click at [208, 112] on div "スケジュールされている更新" at bounding box center [389, 124] width 673 height 24
click at [452, 168] on div "検索" at bounding box center [389, 159] width 673 height 30
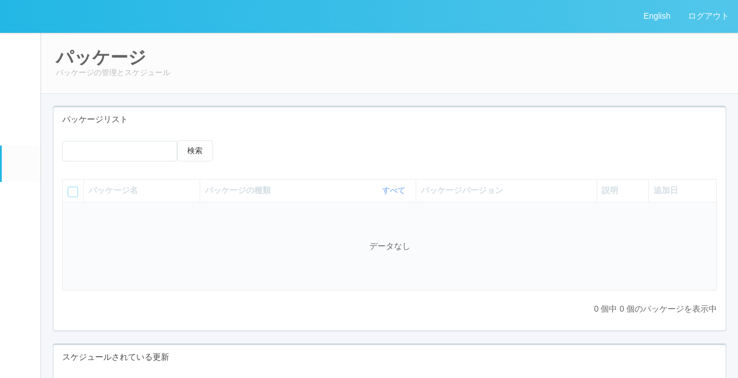
scroll to position [256, 0]
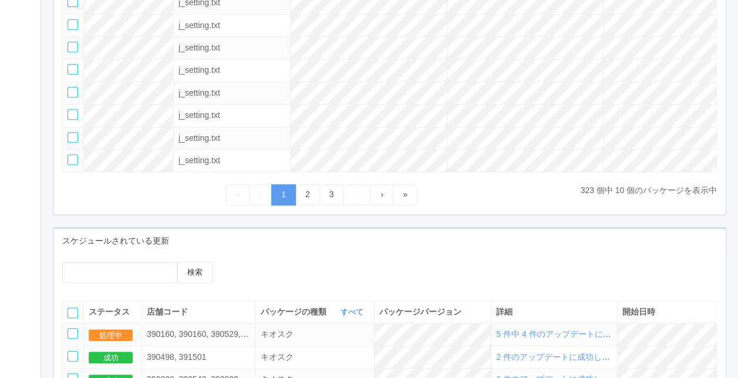
click at [430, 284] on div "検索" at bounding box center [389, 277] width 673 height 30
click at [486, 203] on div "検索 パッケージ名 パッケージの種類 すべて 表示 すべて キオスク KSD エージェント j_setting.txt パッケージバージョン 説明 追加日 キ…" at bounding box center [389, 45] width 673 height 338
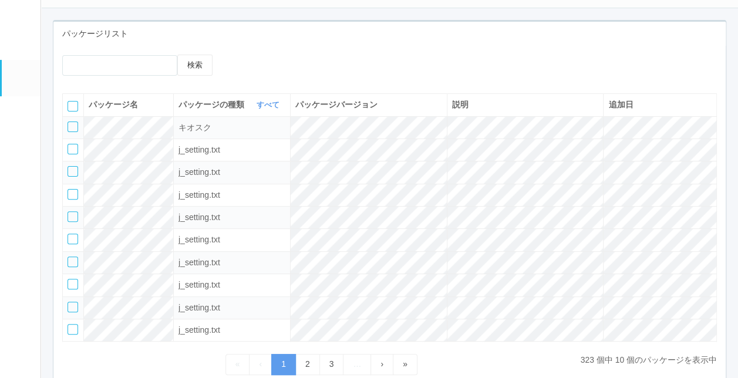
scroll to position [79, 0]
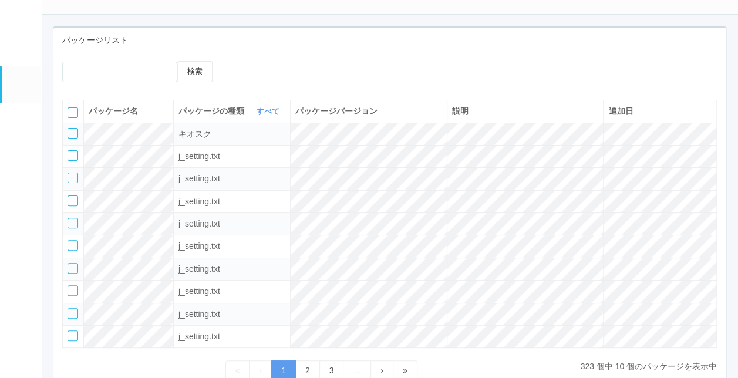
drag, startPoint x: 410, startPoint y: 66, endPoint x: 369, endPoint y: 107, distance: 58.1
click at [409, 66] on div "検索" at bounding box center [389, 76] width 673 height 30
click at [405, 67] on div "検索" at bounding box center [389, 76] width 673 height 30
